Goal: Check status

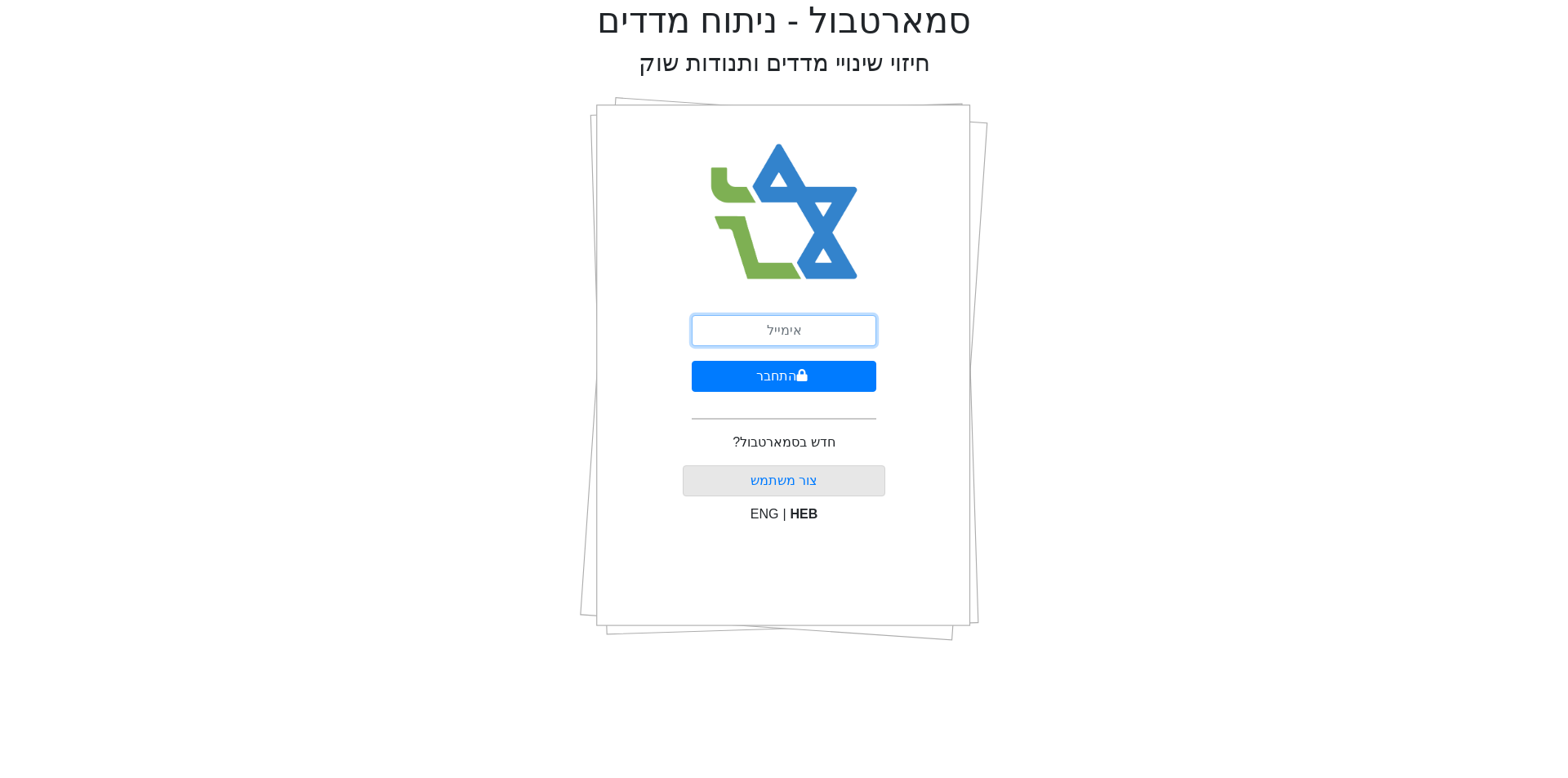
drag, startPoint x: 0, startPoint y: 0, endPoint x: 803, endPoint y: 334, distance: 869.7
click at [803, 334] on input "email" at bounding box center [784, 331] width 185 height 31
type input "[EMAIL_ADDRESS][DOMAIN_NAME]"
click at [797, 376] on icon "submit" at bounding box center [802, 376] width 12 height 13
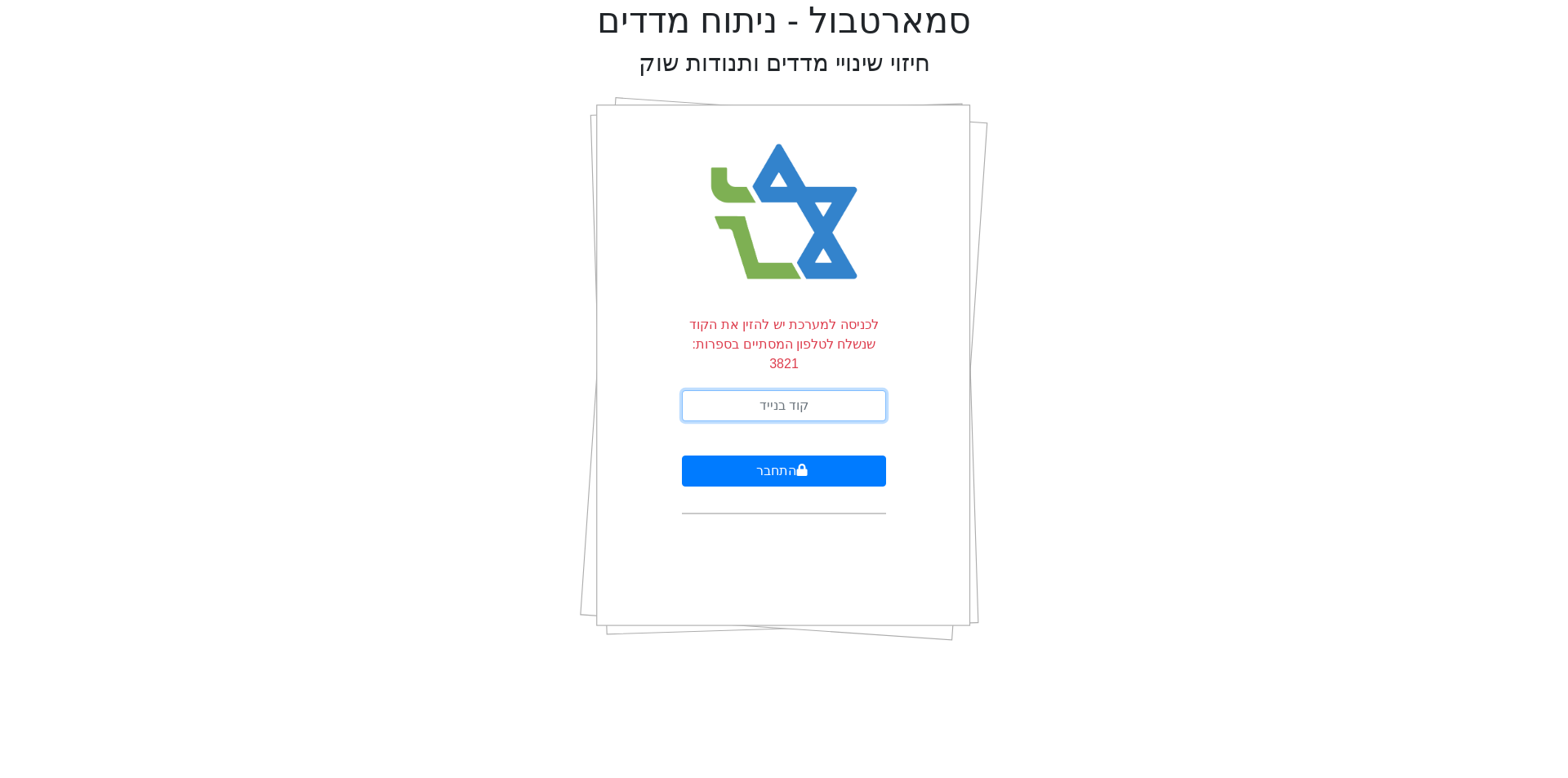
drag, startPoint x: 786, startPoint y: 375, endPoint x: 776, endPoint y: 374, distance: 10.0
click at [780, 390] on input "text" at bounding box center [783, 405] width 204 height 31
type input "313229"
click at [770, 456] on button "התחבר" at bounding box center [783, 471] width 204 height 31
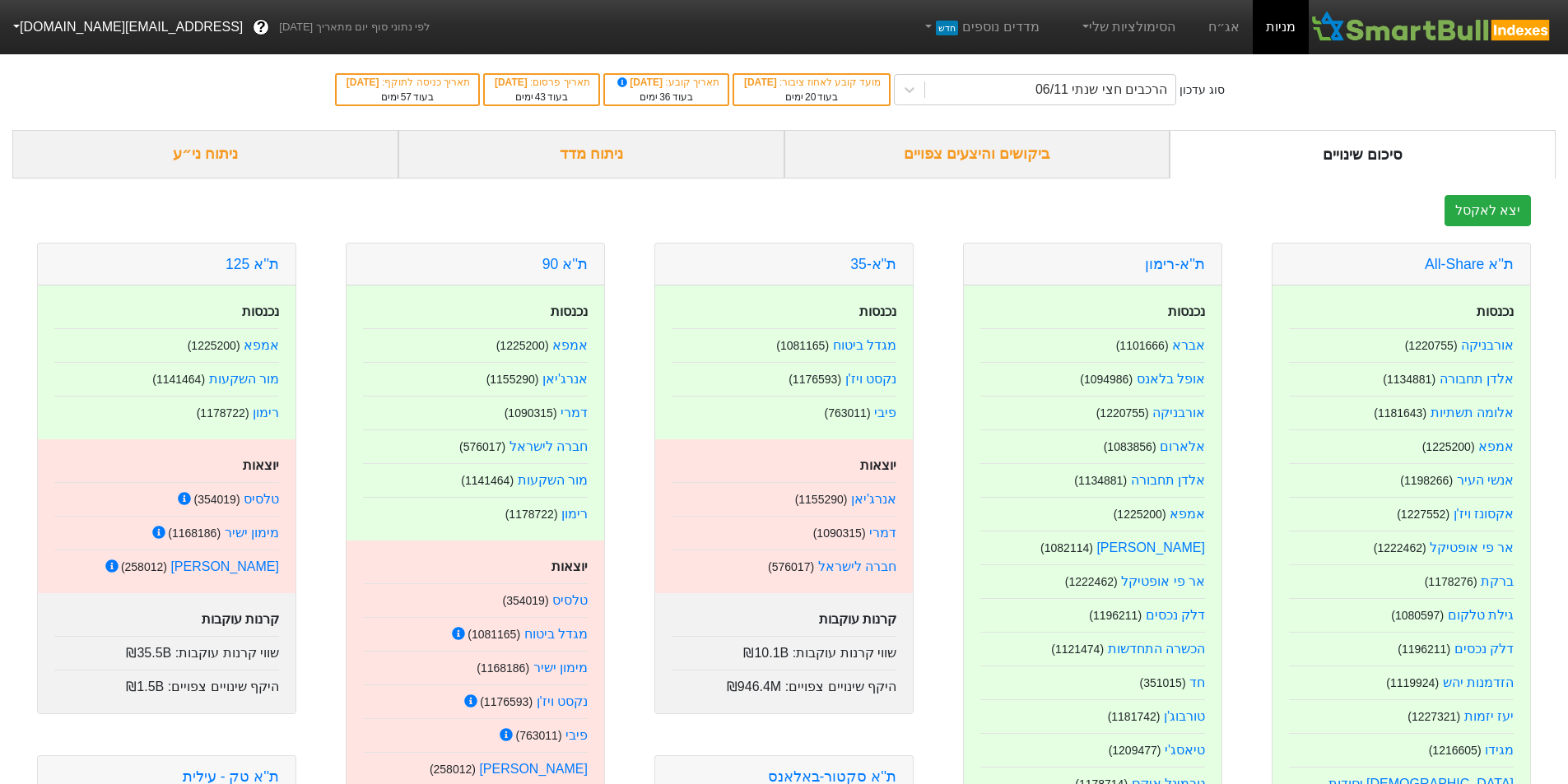
click at [1009, 152] on div "ביקושים והיצעים צפויים" at bounding box center [977, 154] width 386 height 48
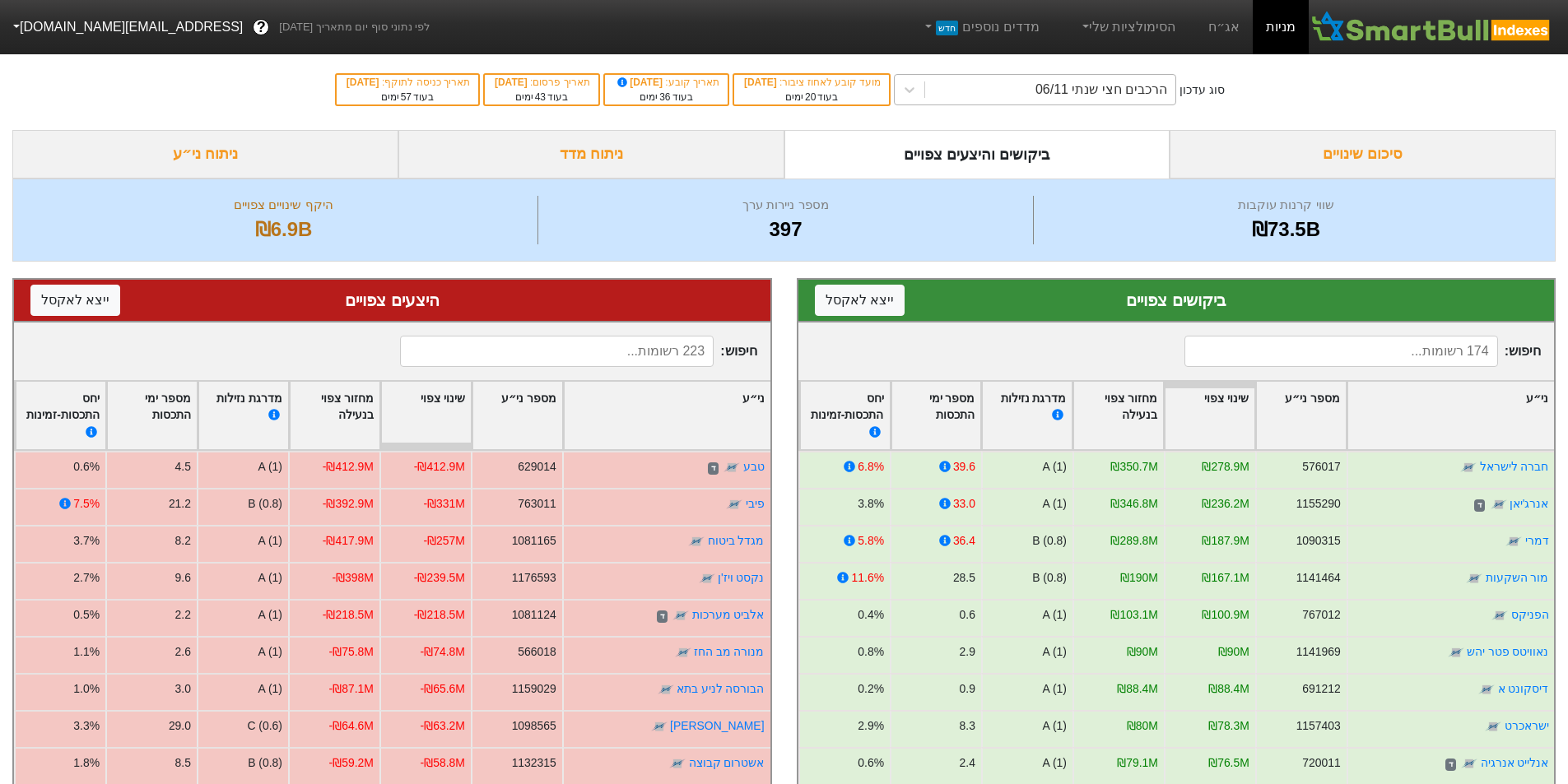
click at [1036, 89] on div "הרכבים חצי שנתי 06/11" at bounding box center [1050, 90] width 250 height 30
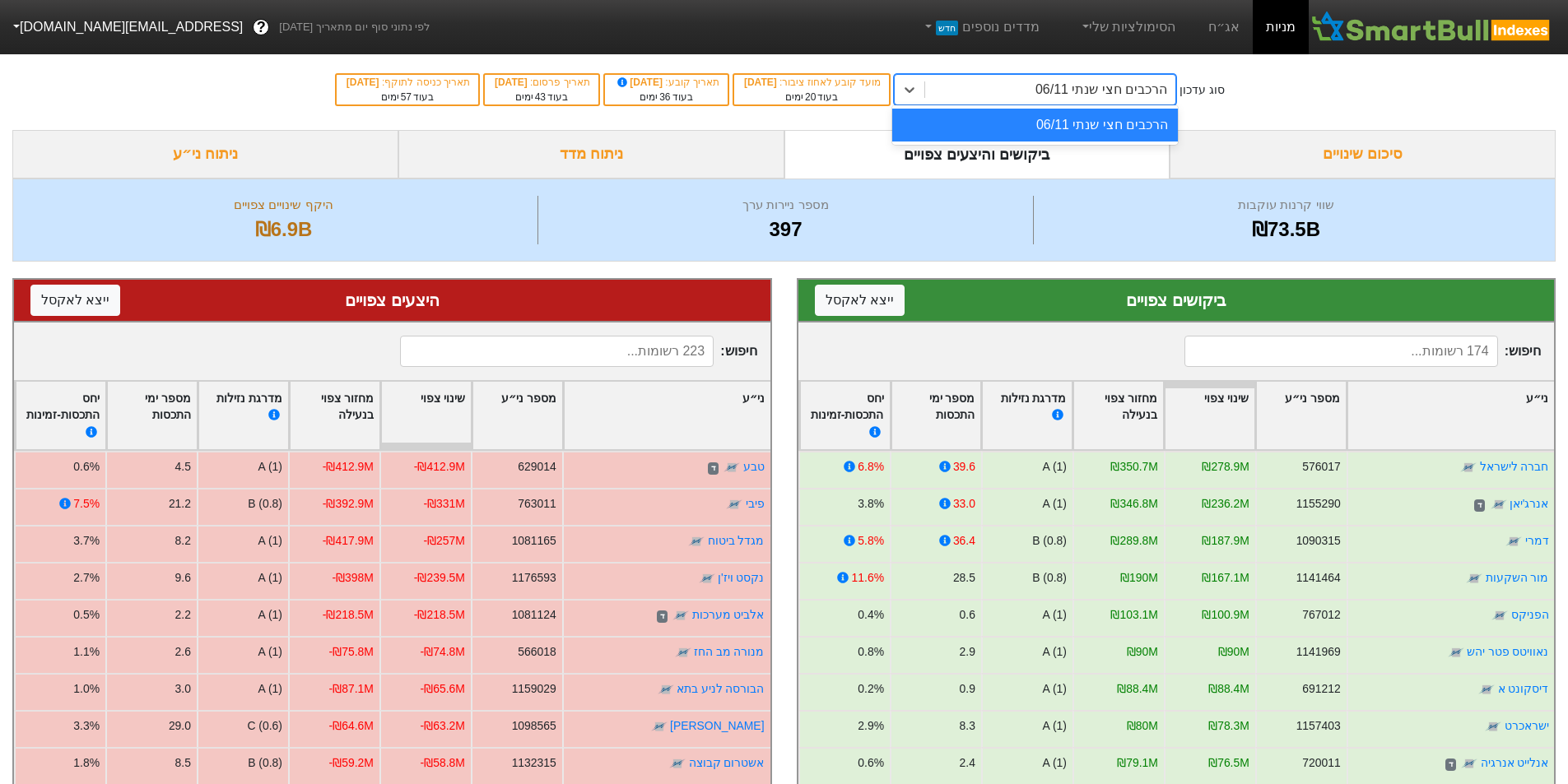
click at [1036, 89] on div "הרכבים חצי שנתי 06/11" at bounding box center [1050, 90] width 250 height 30
click at [918, 93] on icon at bounding box center [909, 89] width 16 height 16
click at [918, 86] on icon at bounding box center [909, 89] width 16 height 16
